Goal: Check status: Check status

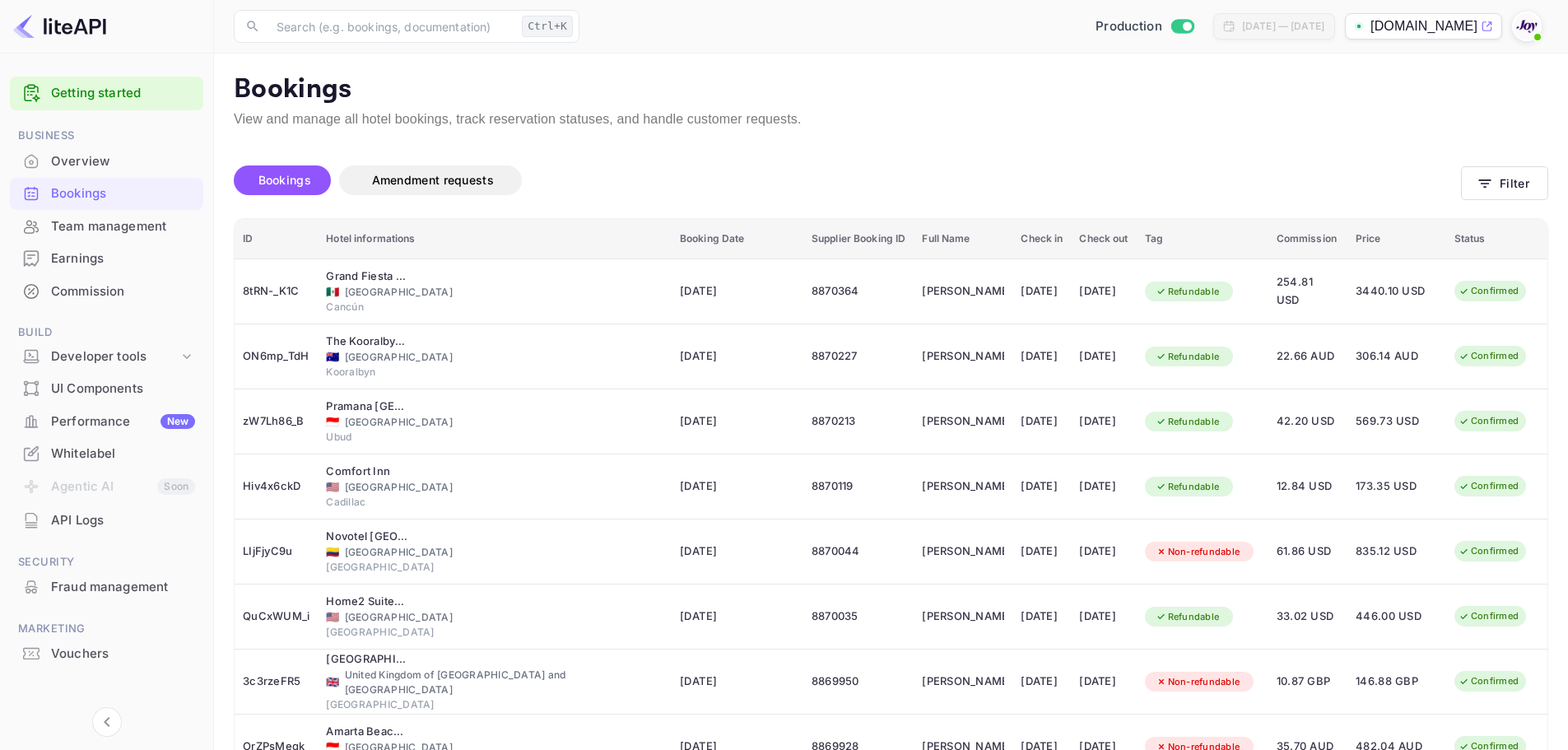
drag, startPoint x: 0, startPoint y: 0, endPoint x: 988, endPoint y: 139, distance: 997.7
click at [988, 139] on div "Bookings Amendment requests Filter ID Hotel informations Booking Date Supplier …" at bounding box center [881, 548] width 1334 height 837
click at [1227, 111] on p "View and manage all hotel bookings, track reservation statuses, and handle cust…" at bounding box center [890, 119] width 1314 height 19
click at [1484, 180] on icon "button" at bounding box center [1484, 183] width 12 height 8
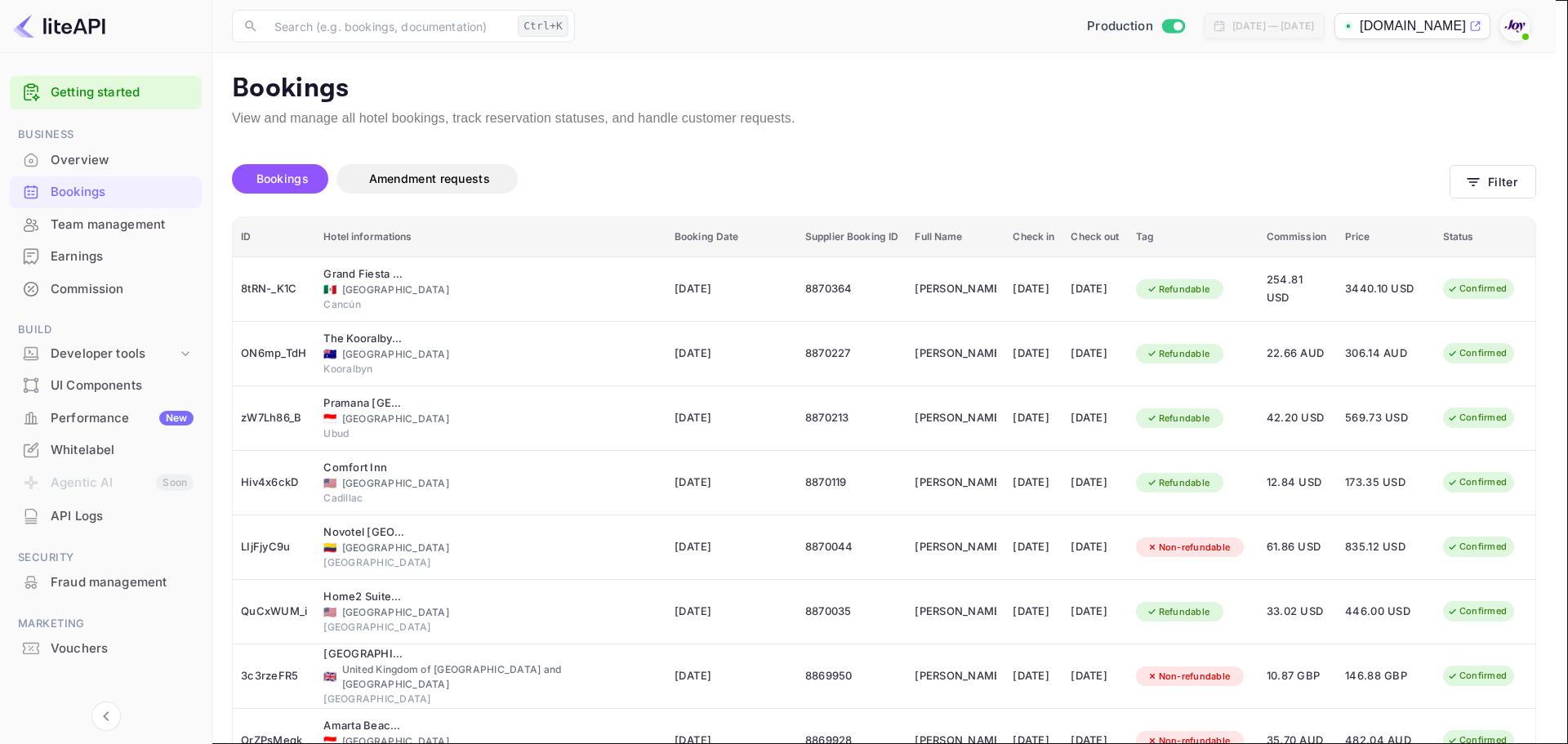
paste input "7242575"
type input "7242575"
drag, startPoint x: 1180, startPoint y: 625, endPoint x: 991, endPoint y: 315, distance: 363.1
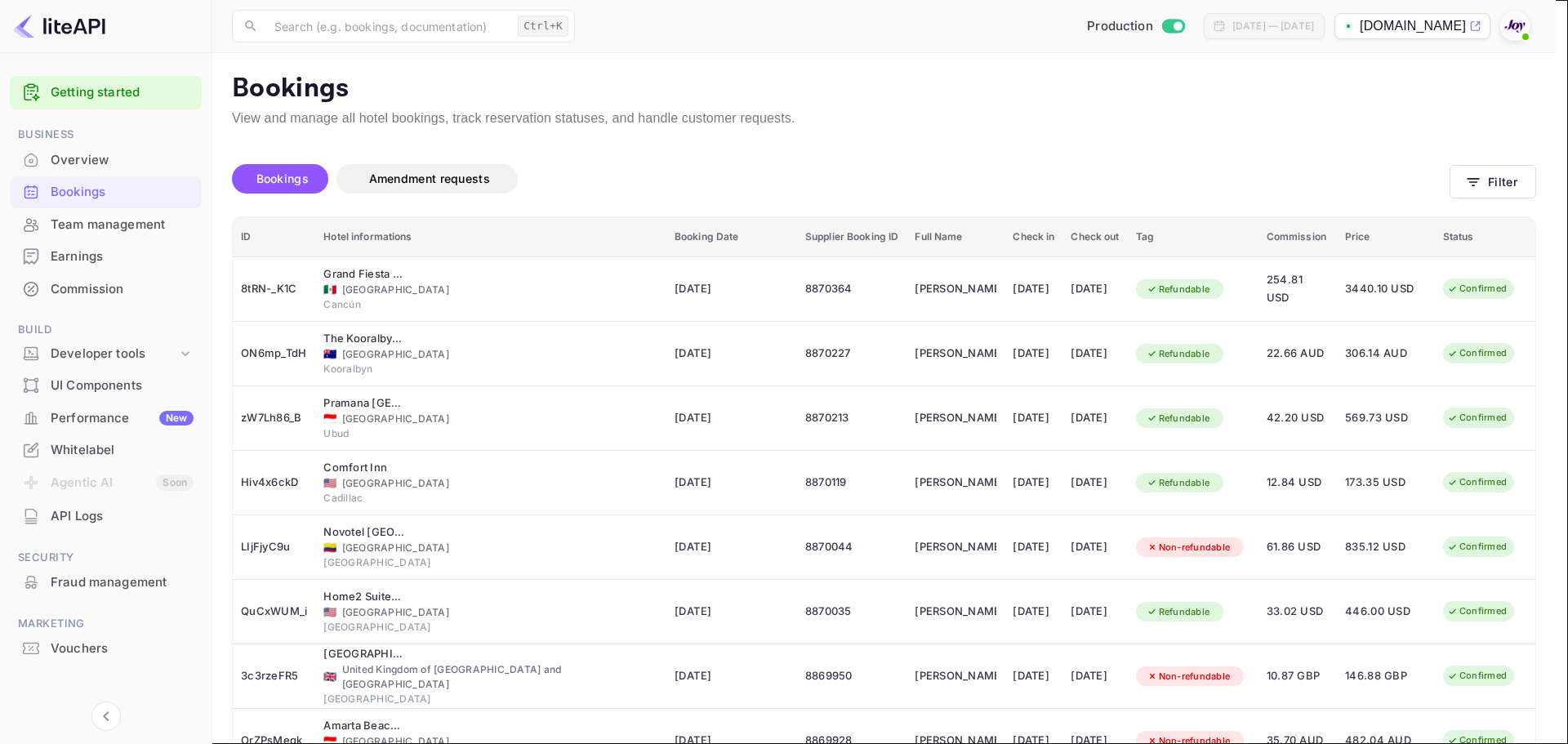
paste input "7242575"
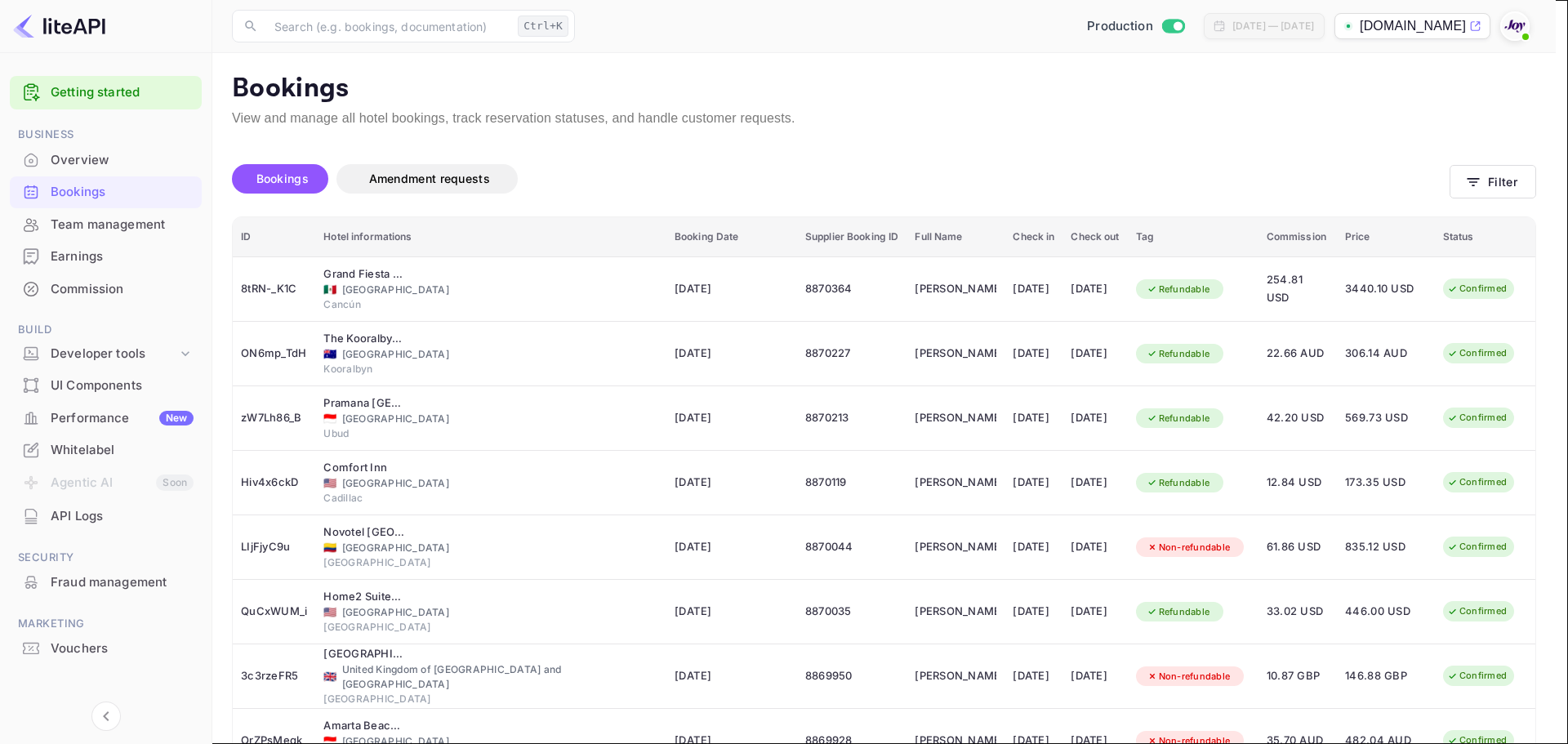
paste input "text"
type input "7242575"
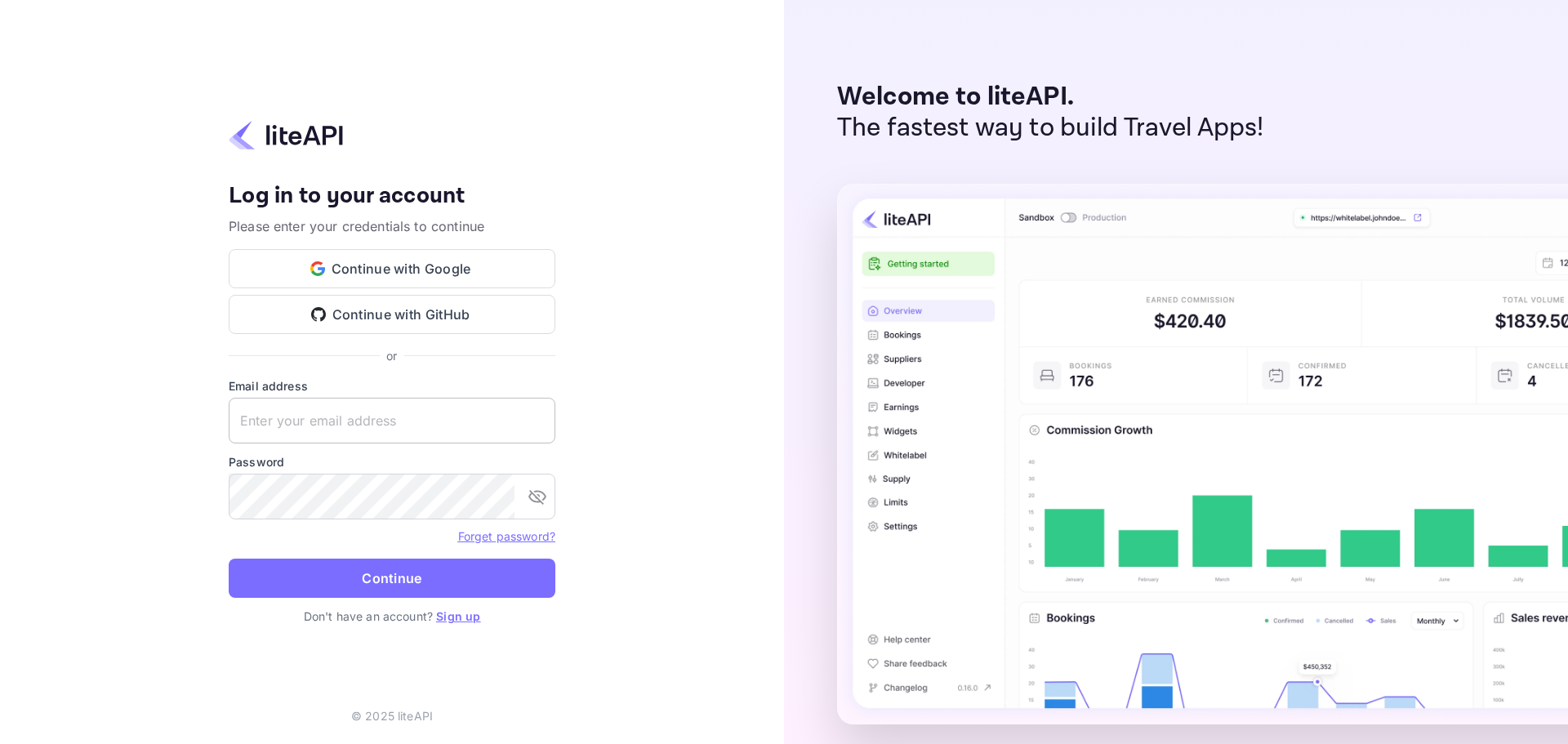
paste input "services@withjoy.com"
drag, startPoint x: 364, startPoint y: 433, endPoint x: 374, endPoint y: 429, distance: 10.8
click at [364, 432] on input "services@withjoy.com" at bounding box center [392, 421] width 327 height 46
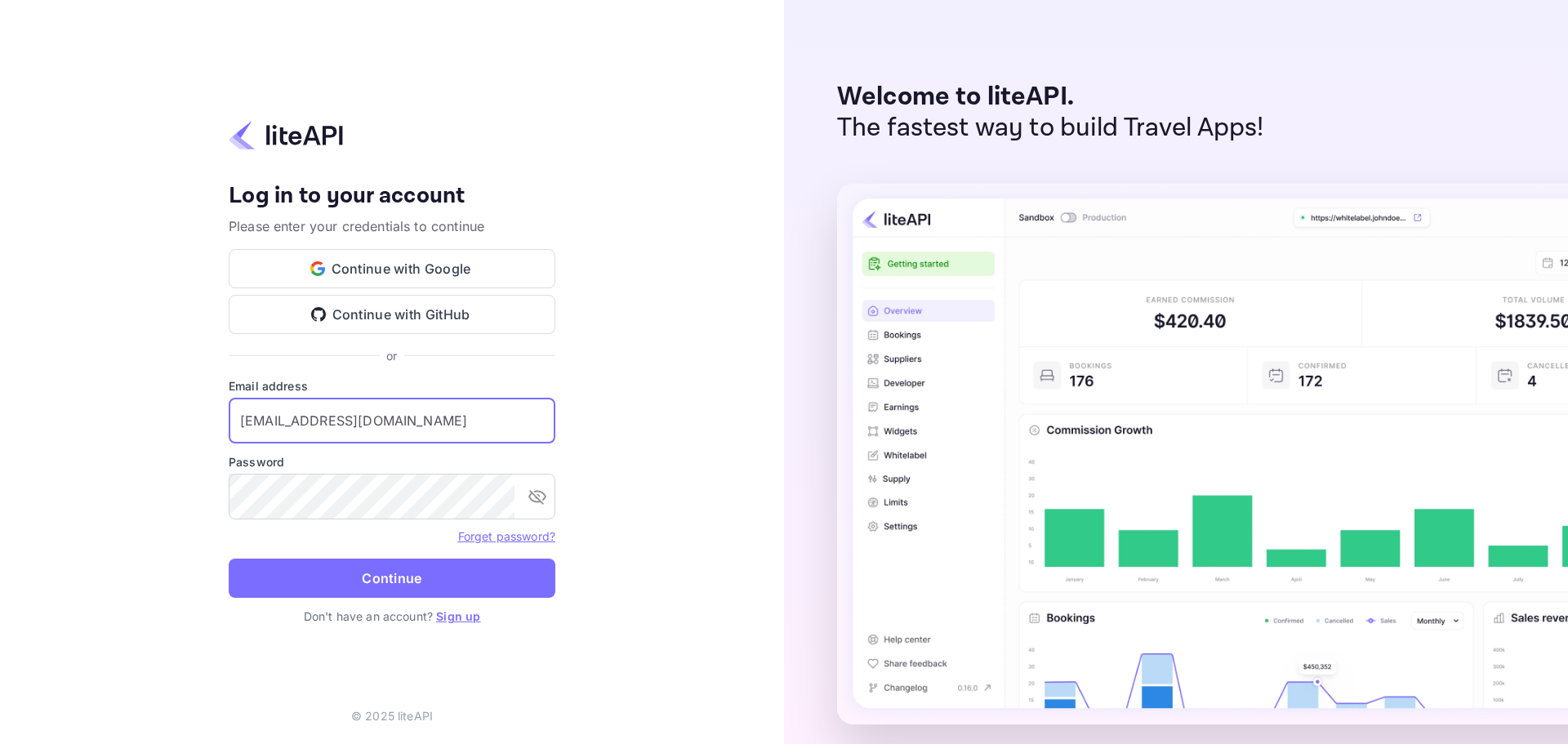
type input "services@withjoy.com"
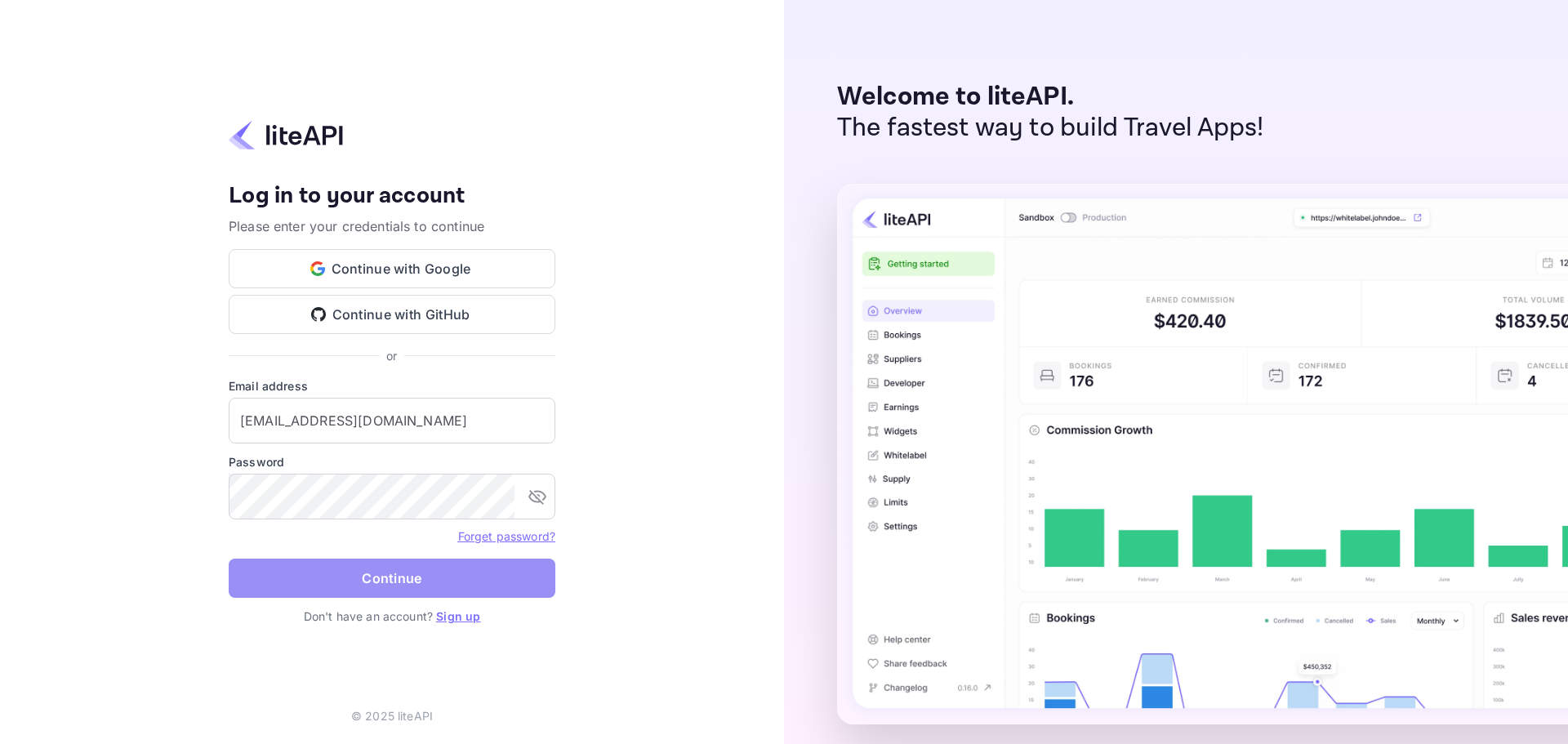
click at [345, 582] on button "Continue" at bounding box center [392, 578] width 327 height 39
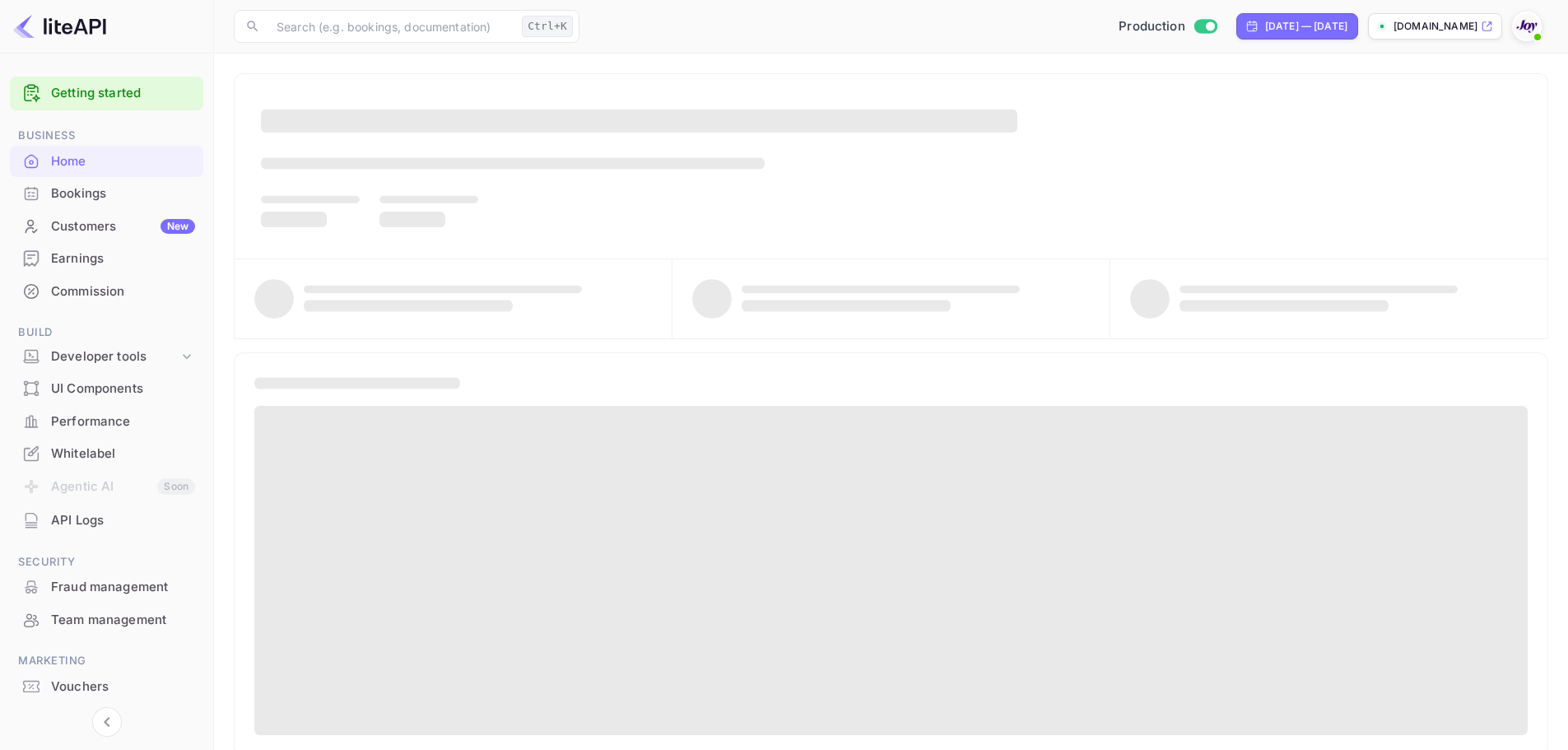
click at [87, 186] on div "Bookings" at bounding box center [122, 193] width 144 height 19
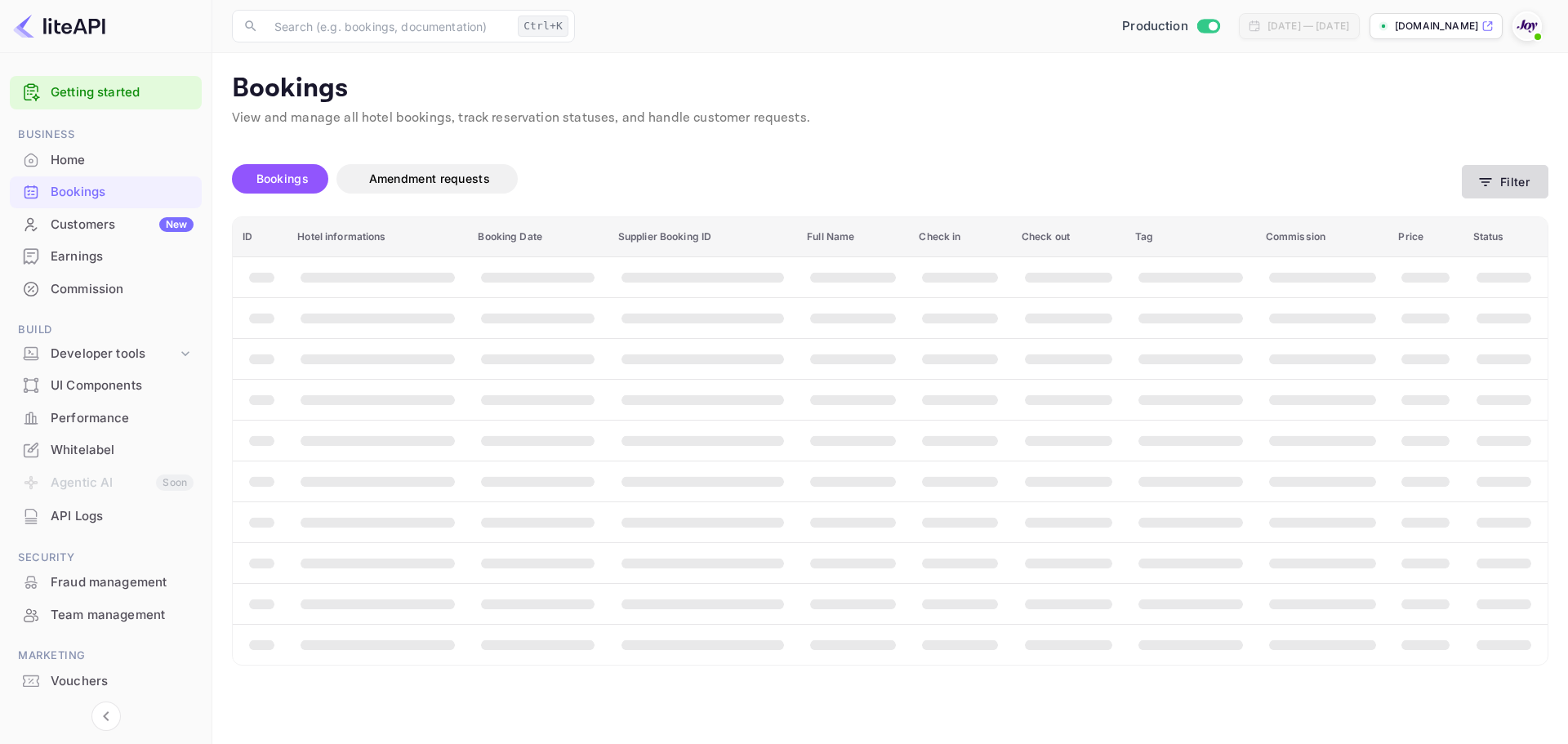
click at [1539, 190] on button "Filter" at bounding box center [1505, 182] width 87 height 34
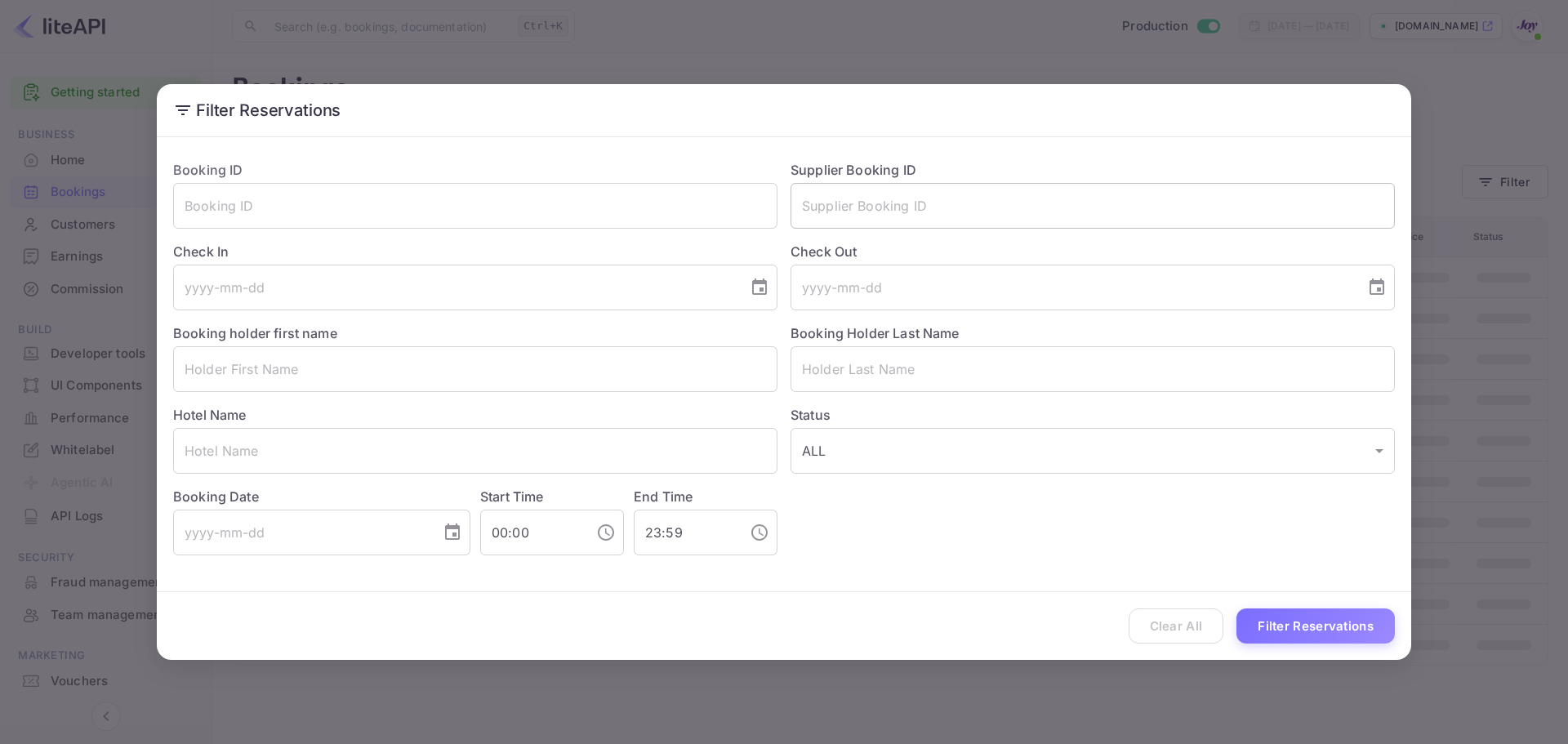
click at [882, 215] on input "text" at bounding box center [1092, 205] width 604 height 46
paste input "7242575"
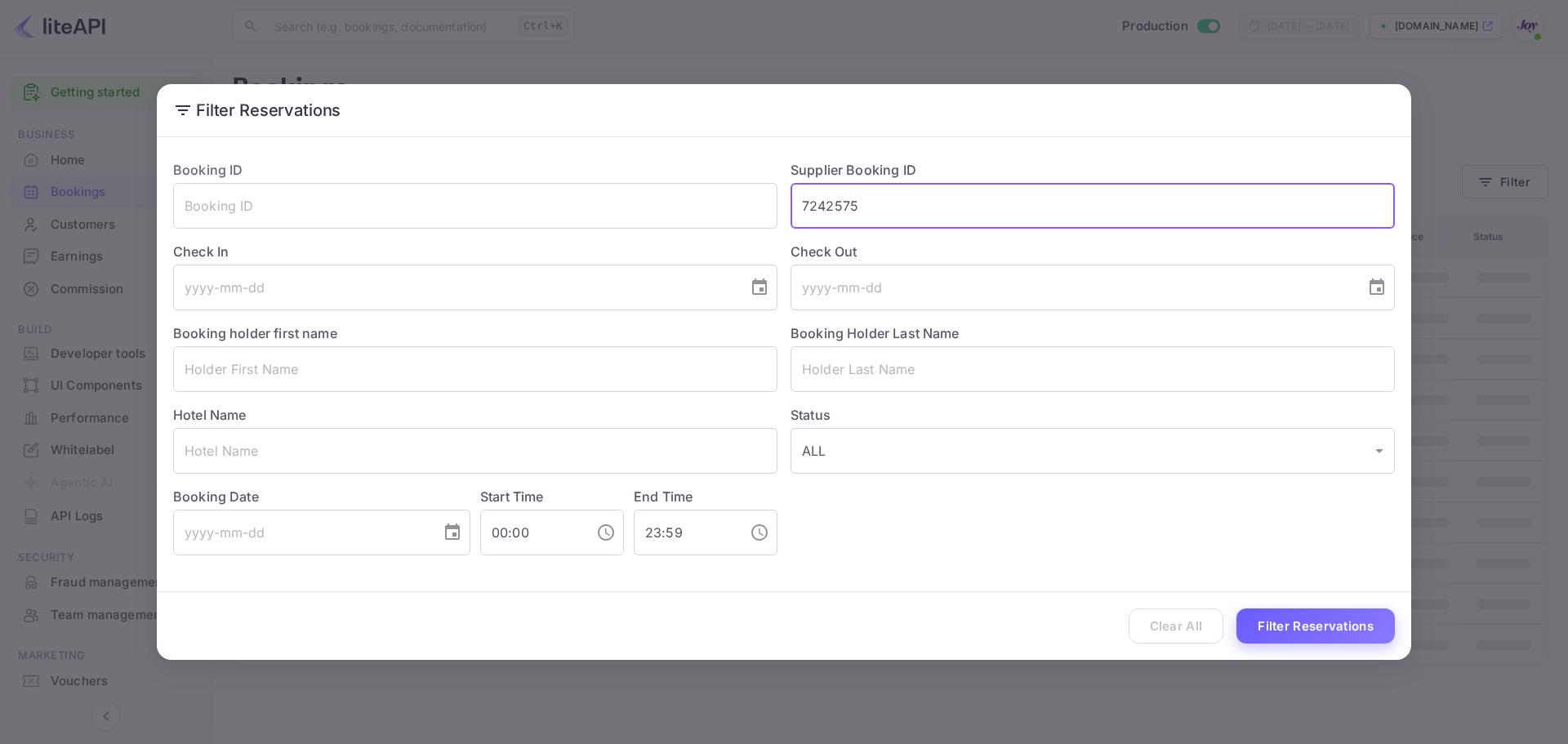
type input "7242575"
click at [1327, 632] on button "Filter Reservations" at bounding box center [1316, 626] width 159 height 35
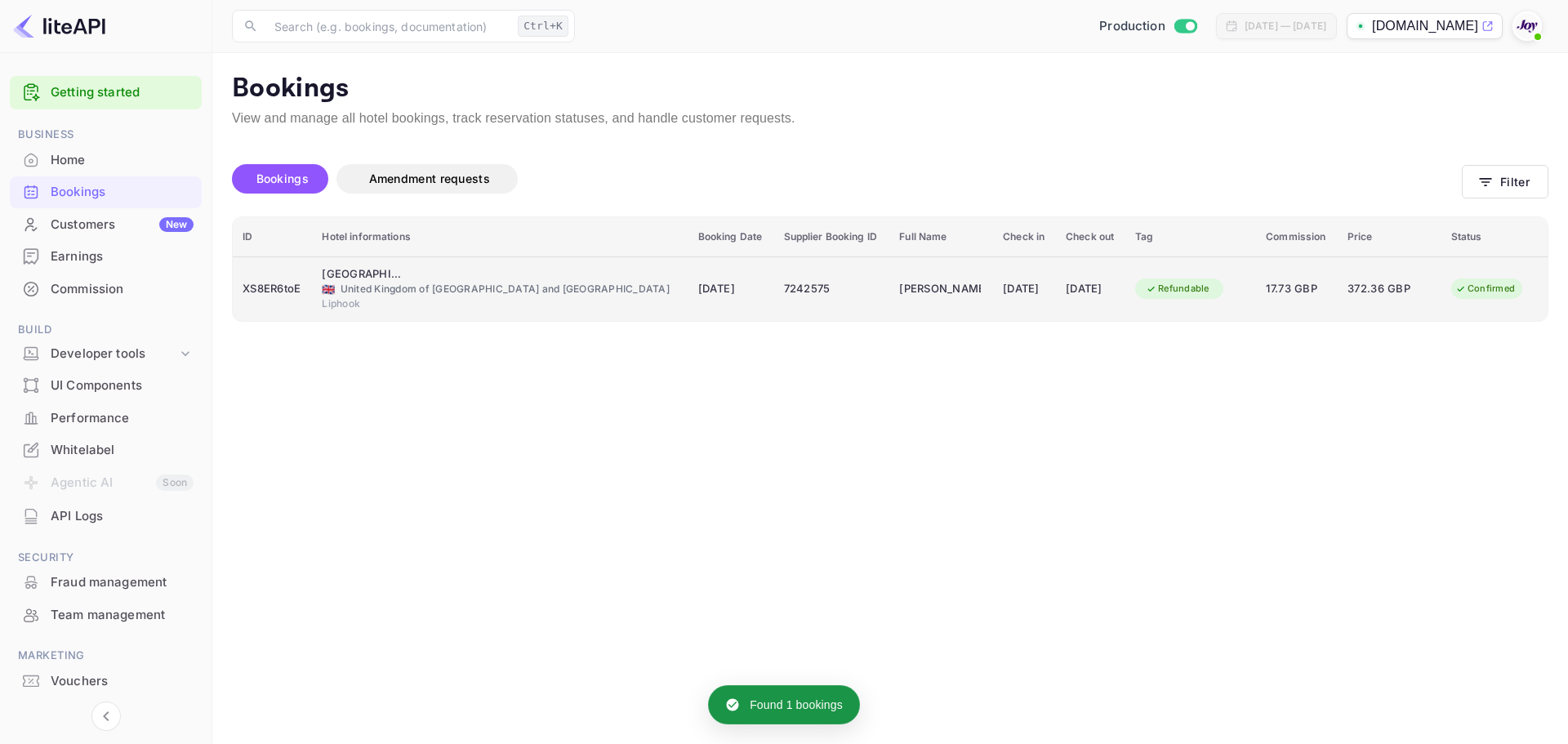
click at [712, 300] on td "[DATE]" at bounding box center [731, 288] width 86 height 65
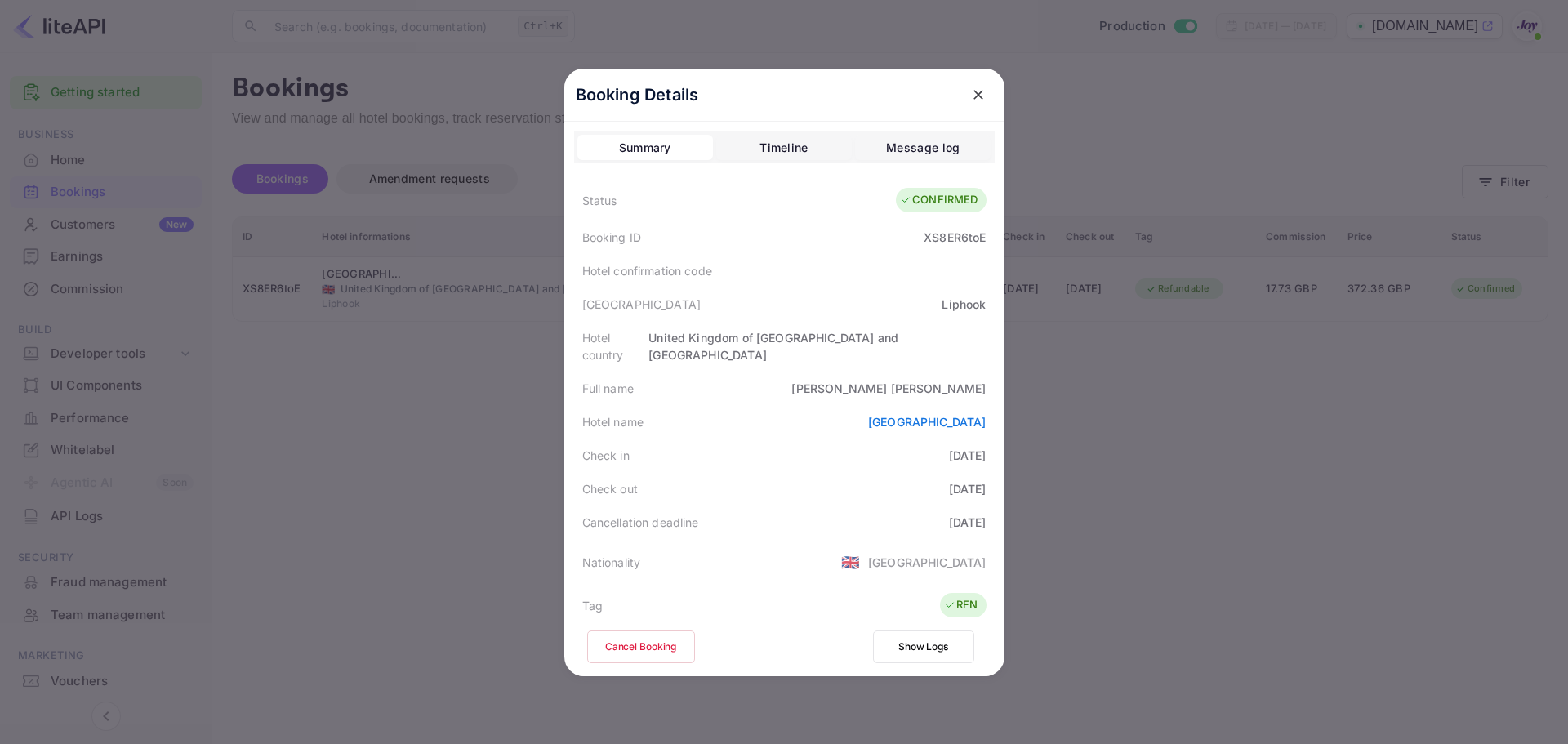
click at [1270, 447] on div at bounding box center [784, 372] width 1568 height 744
